Goal: Task Accomplishment & Management: Use online tool/utility

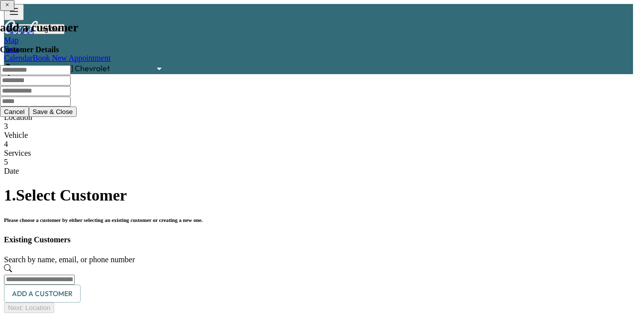
click at [33, 54] on link "Calendar" at bounding box center [18, 58] width 29 height 8
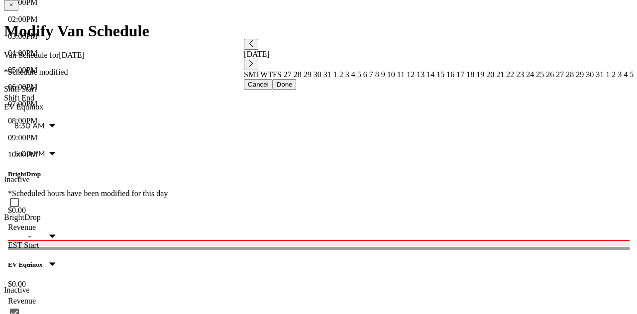
scroll to position [354, 0]
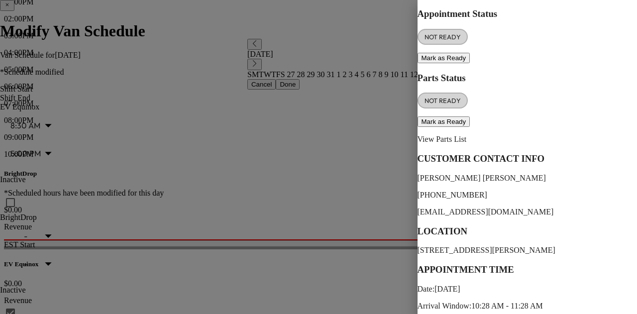
scroll to position [114, 0]
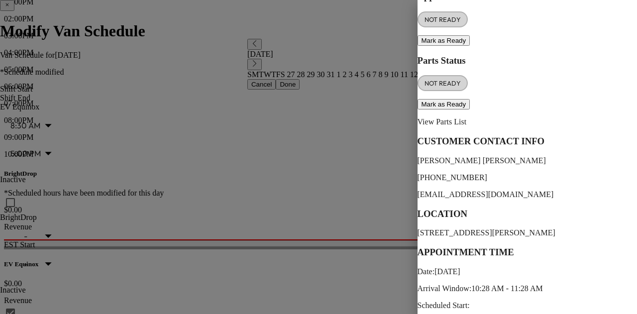
copy p "1GNKRHKD6EJ197326"
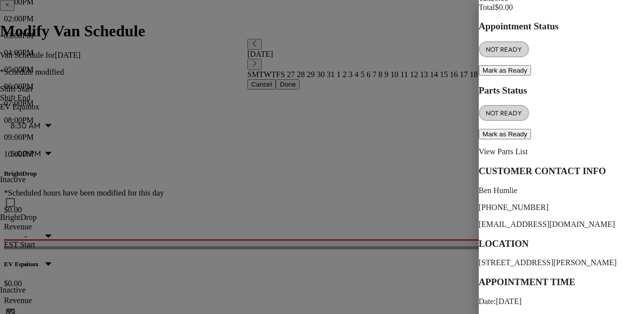
scroll to position [88, 0]
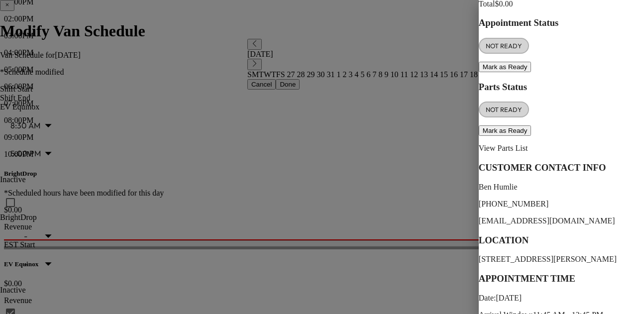
copy p "1GNKVHKD4HJ222451"
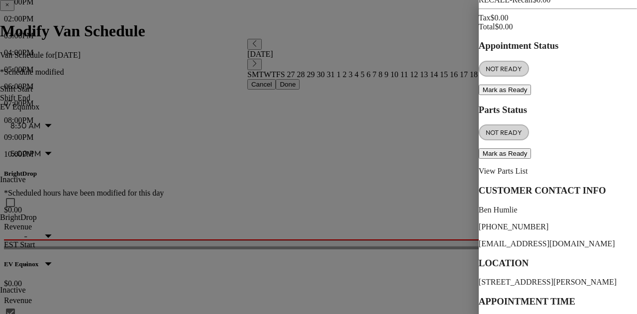
scroll to position [63, 0]
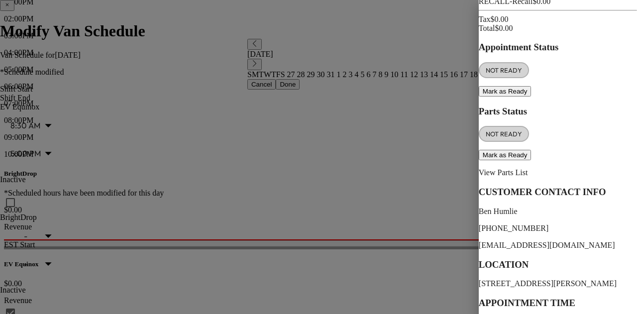
click at [195, 118] on div at bounding box center [318, 157] width 637 height 314
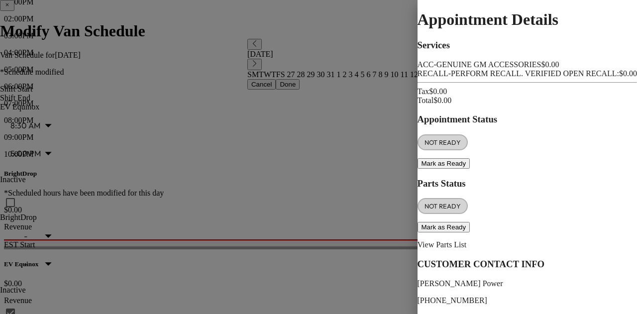
scroll to position [89, 0]
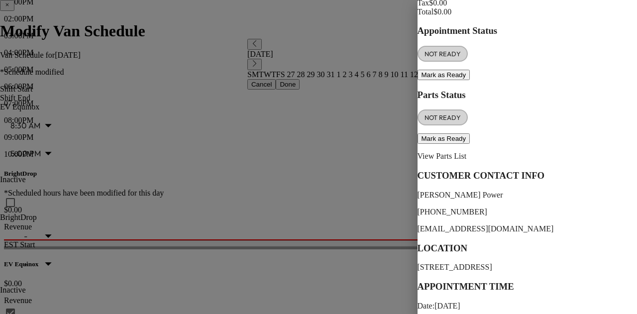
copy p "2GCUDJED6R1154964"
